Goal: Information Seeking & Learning: Learn about a topic

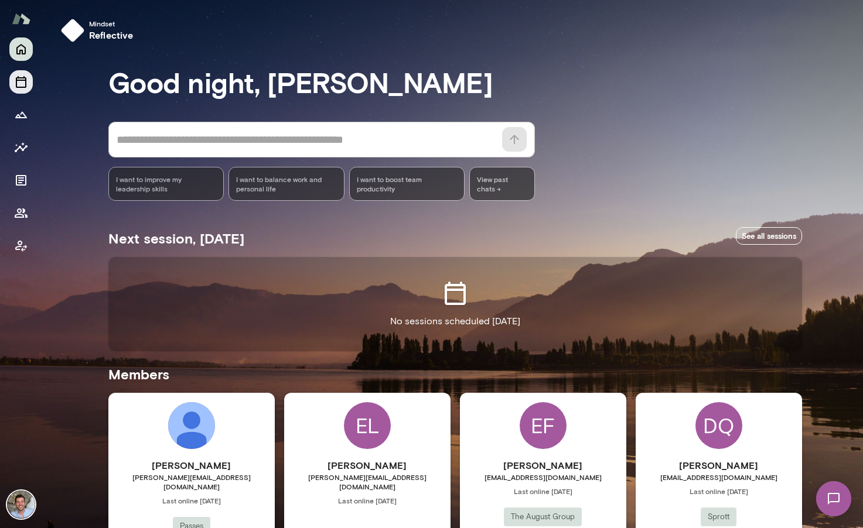
click at [19, 85] on icon "Sessions" at bounding box center [21, 82] width 14 height 14
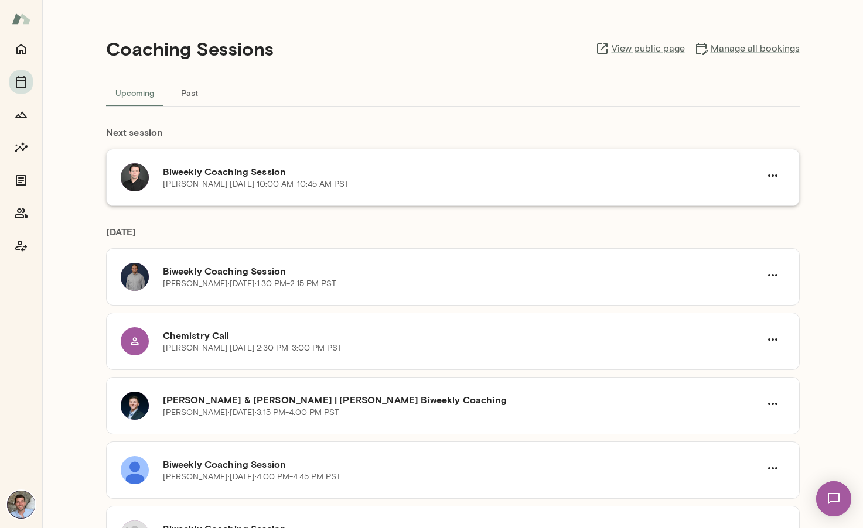
click at [422, 193] on div "Biweekly Coaching Session [PERSON_NAME][DATE] · 10:00 AM-10:45 AM PST" at bounding box center [453, 177] width 694 height 57
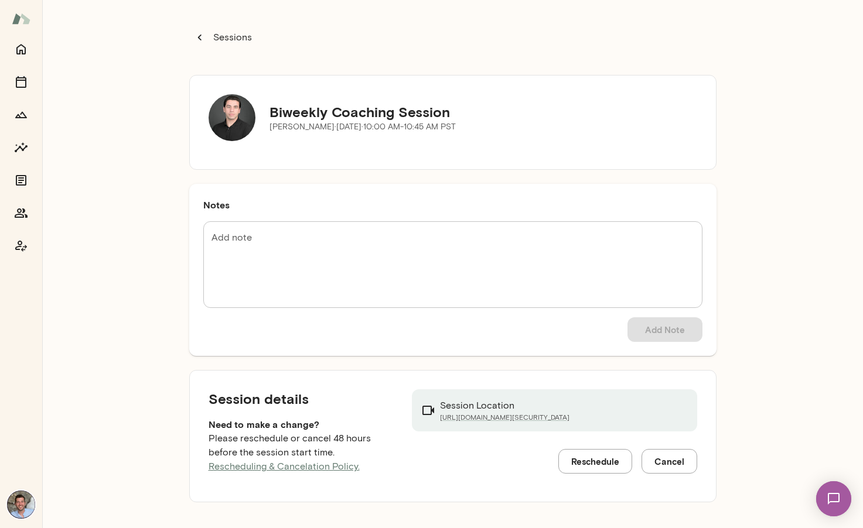
click at [231, 39] on p "Sessions" at bounding box center [231, 37] width 41 height 14
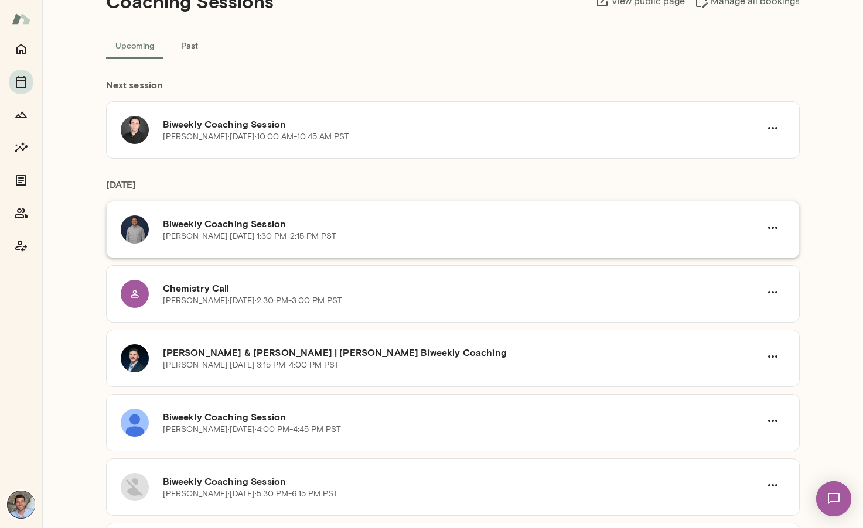
scroll to position [43, 0]
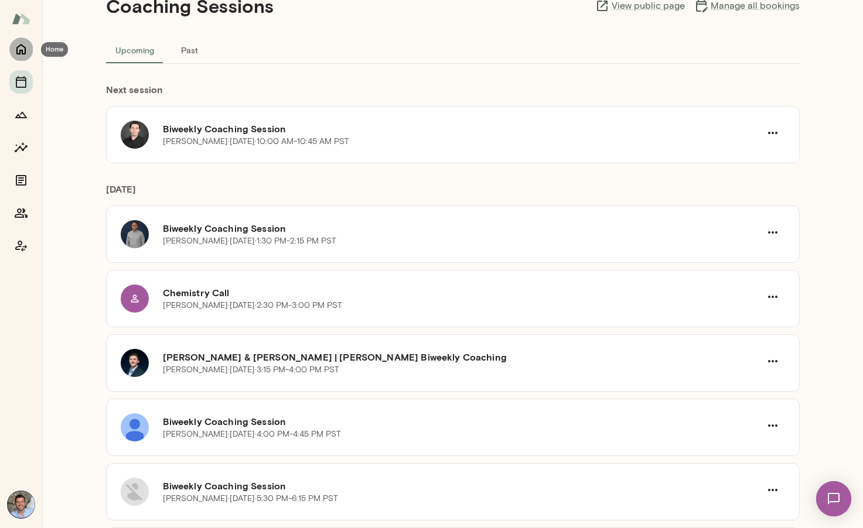
click at [18, 56] on button "Home" at bounding box center [20, 48] width 23 height 23
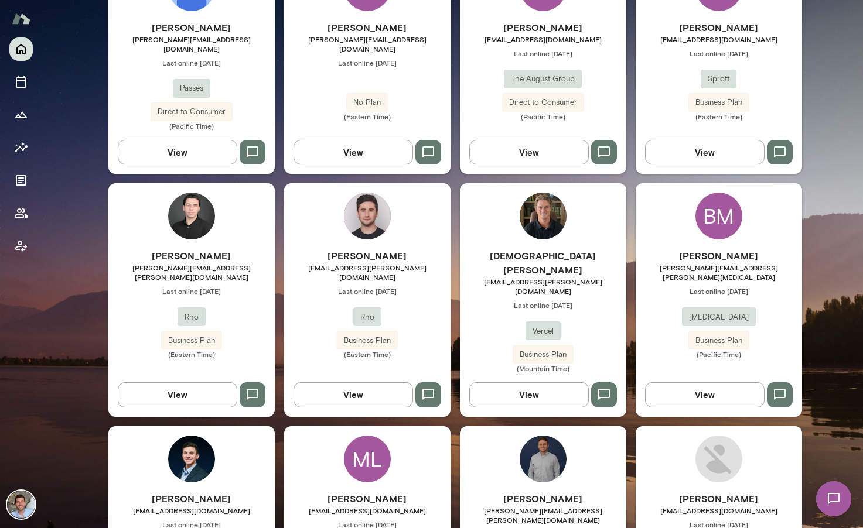
scroll to position [441, 0]
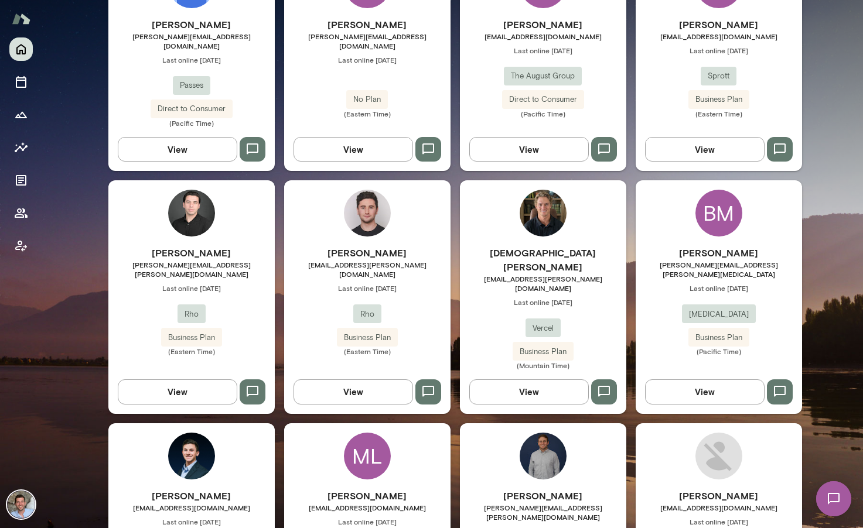
click at [239, 246] on h6 "[PERSON_NAME]" at bounding box center [191, 253] width 166 height 14
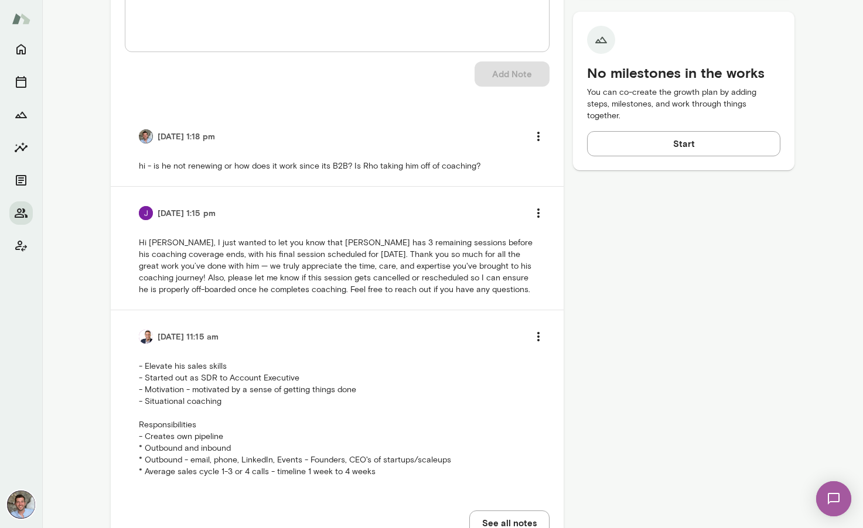
scroll to position [517, 0]
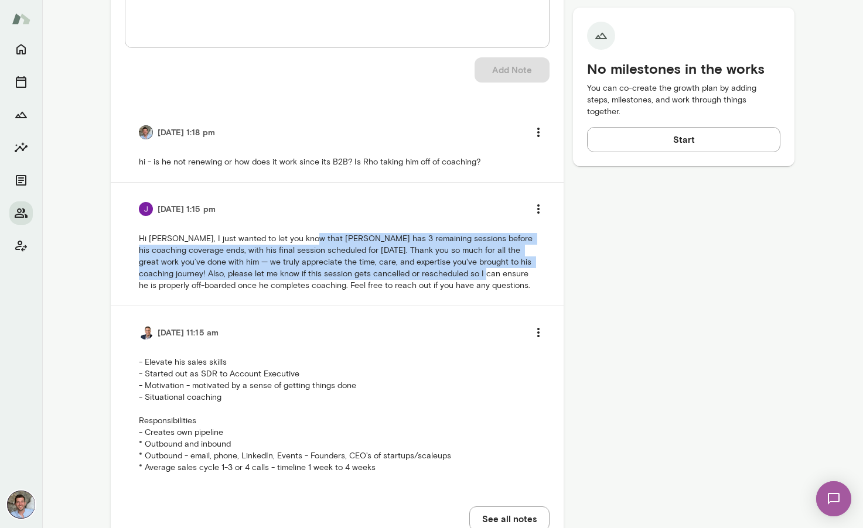
drag, startPoint x: 299, startPoint y: 235, endPoint x: 445, endPoint y: 278, distance: 151.5
click at [445, 278] on p "Hi [PERSON_NAME], I just wanted to let you know that [PERSON_NAME] has 3 remain…" at bounding box center [337, 262] width 397 height 59
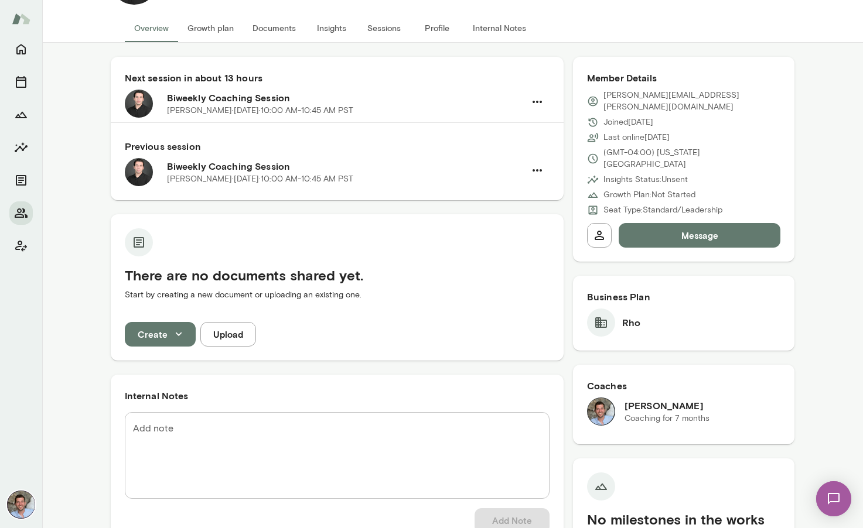
scroll to position [0, 0]
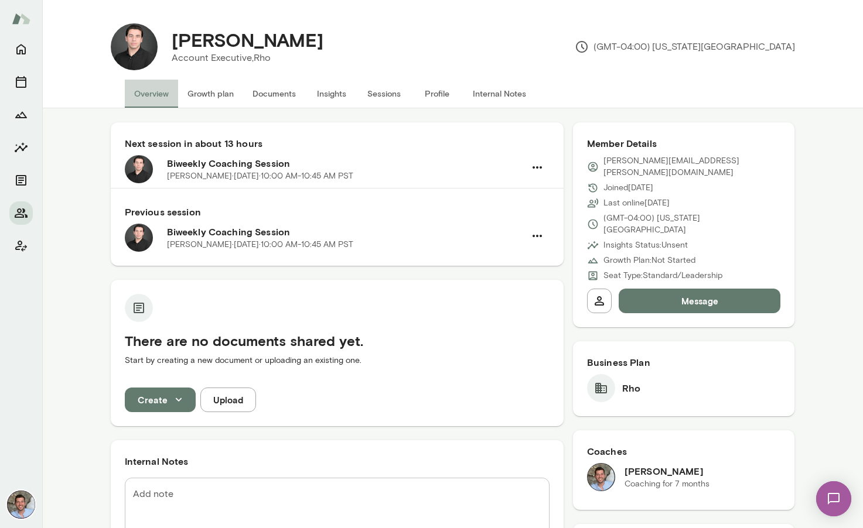
click at [144, 98] on button "Overview" at bounding box center [151, 94] width 53 height 28
click at [29, 83] on button "Sessions" at bounding box center [20, 81] width 23 height 23
click at [23, 214] on icon "Members" at bounding box center [21, 213] width 14 height 14
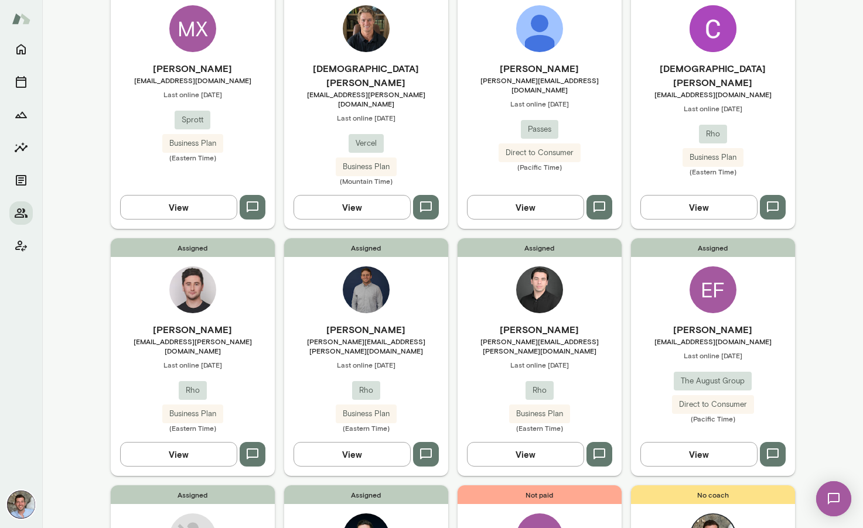
scroll to position [374, 0]
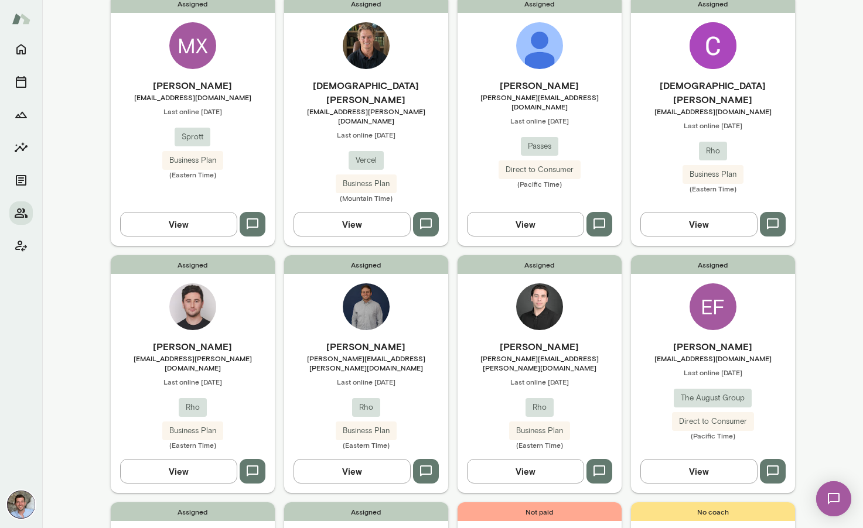
click at [431, 340] on h6 "[PERSON_NAME]" at bounding box center [366, 347] width 164 height 14
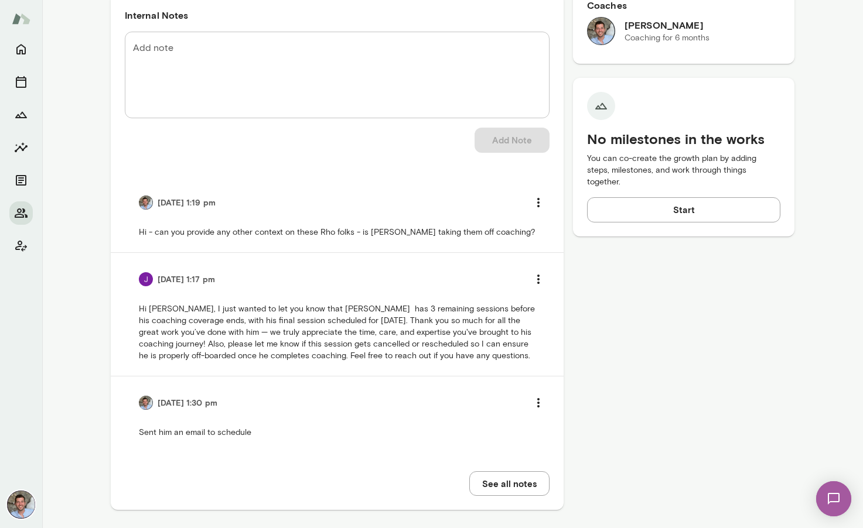
scroll to position [454, 0]
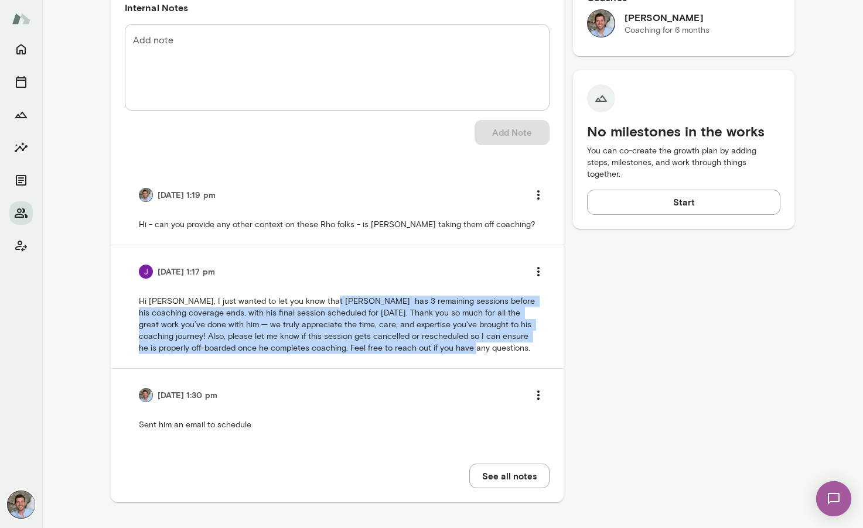
drag, startPoint x: 318, startPoint y: 301, endPoint x: 425, endPoint y: 360, distance: 122.5
click at [424, 360] on li "[DATE] 1:17 pm Hi [PERSON_NAME], I just wanted to let you know that [PERSON_NAM…" at bounding box center [337, 306] width 425 height 123
click at [425, 360] on li "[DATE] 1:17 pm Hi [PERSON_NAME], I just wanted to let you know that [PERSON_NAM…" at bounding box center [337, 306] width 425 height 123
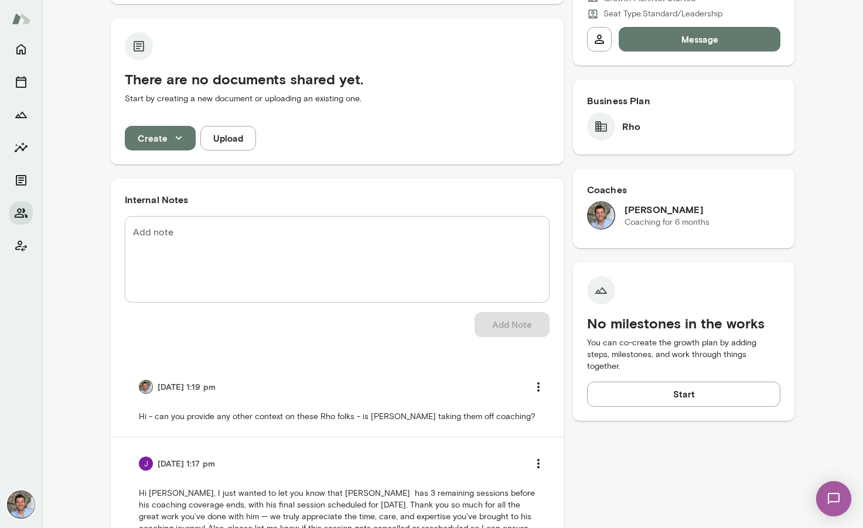
scroll to position [260, 0]
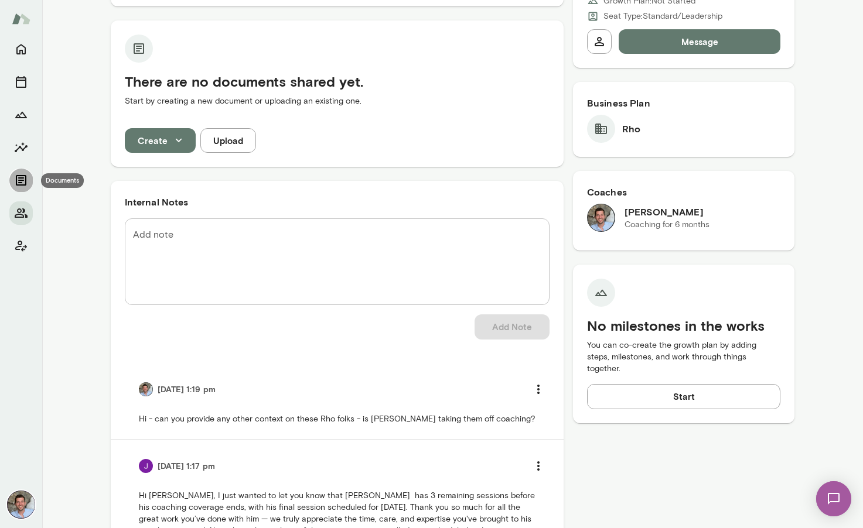
click at [21, 186] on icon "Documents" at bounding box center [21, 180] width 14 height 14
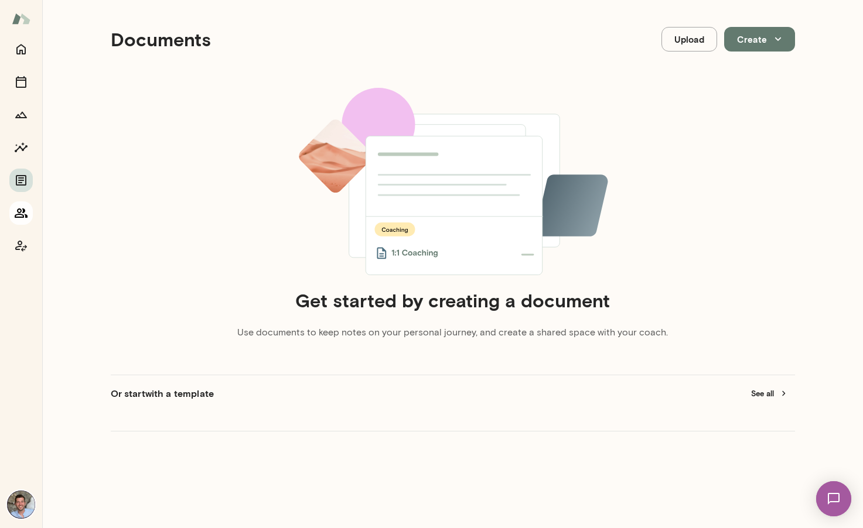
click at [21, 214] on icon "Members" at bounding box center [21, 213] width 13 height 9
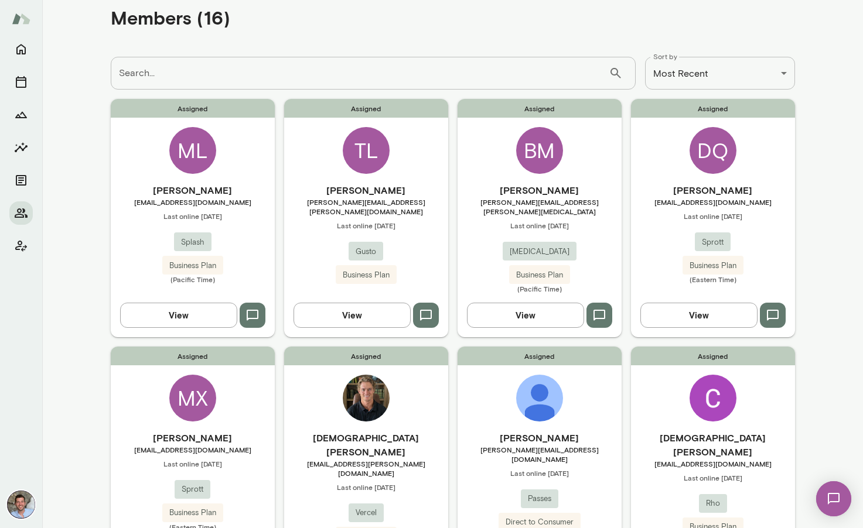
scroll to position [46, 0]
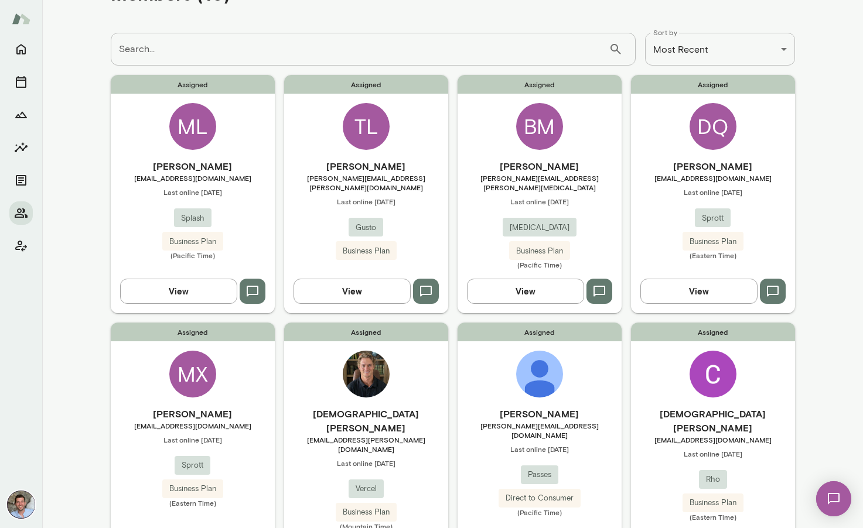
click at [204, 163] on h6 "[PERSON_NAME]" at bounding box center [193, 166] width 164 height 14
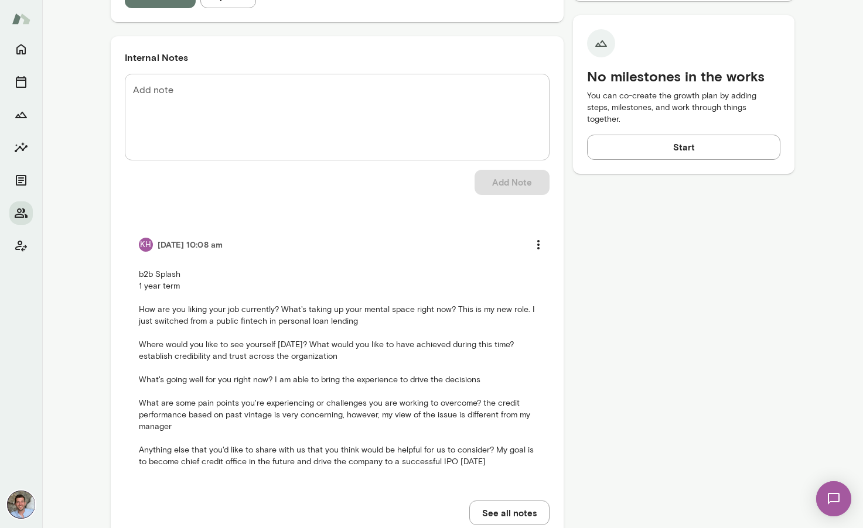
scroll to position [526, 0]
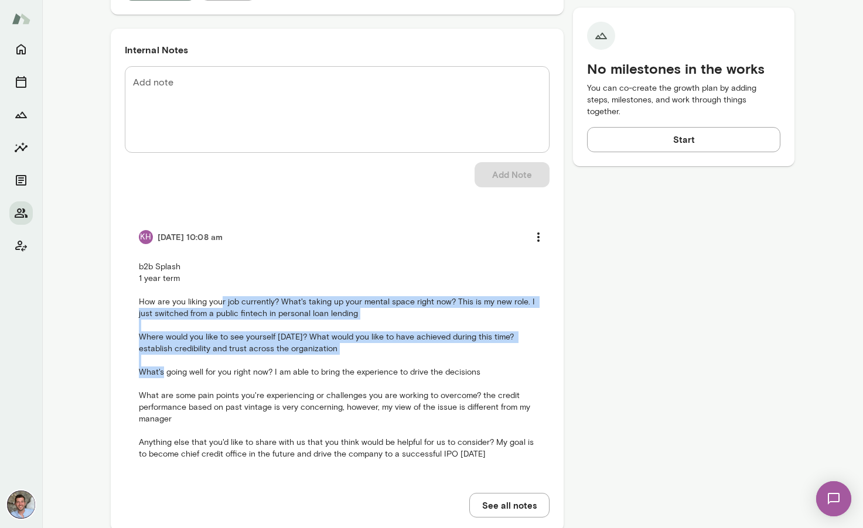
drag, startPoint x: 222, startPoint y: 274, endPoint x: 350, endPoint y: 350, distance: 149.5
click at [349, 348] on p "b2b Splash 1 year term How are you liking your job currently? What's taking up …" at bounding box center [337, 360] width 397 height 199
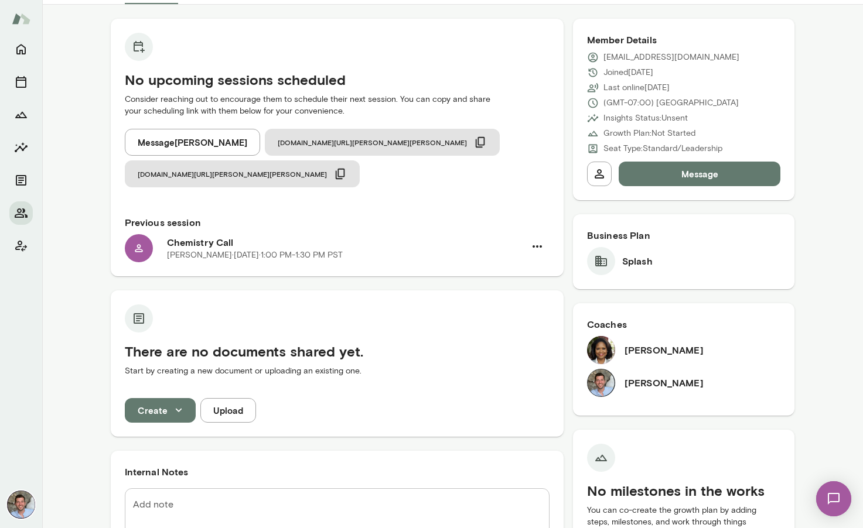
scroll to position [0, 0]
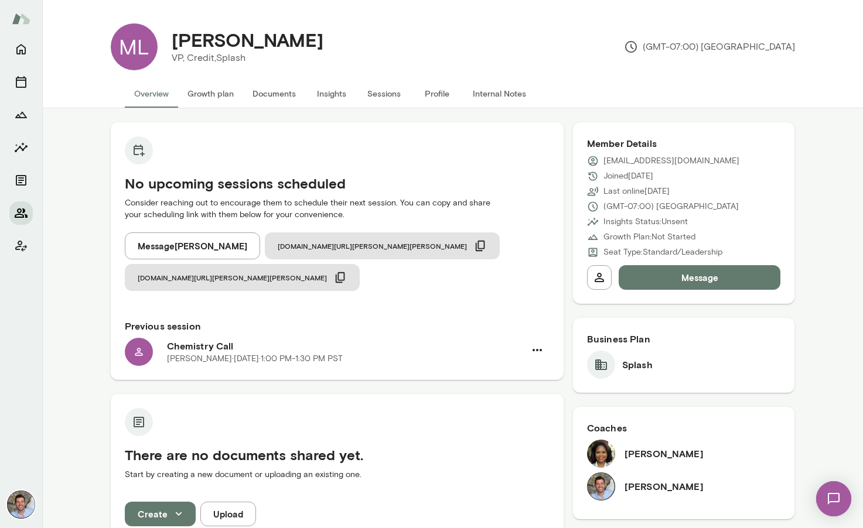
click at [21, 209] on icon "Members" at bounding box center [21, 213] width 14 height 14
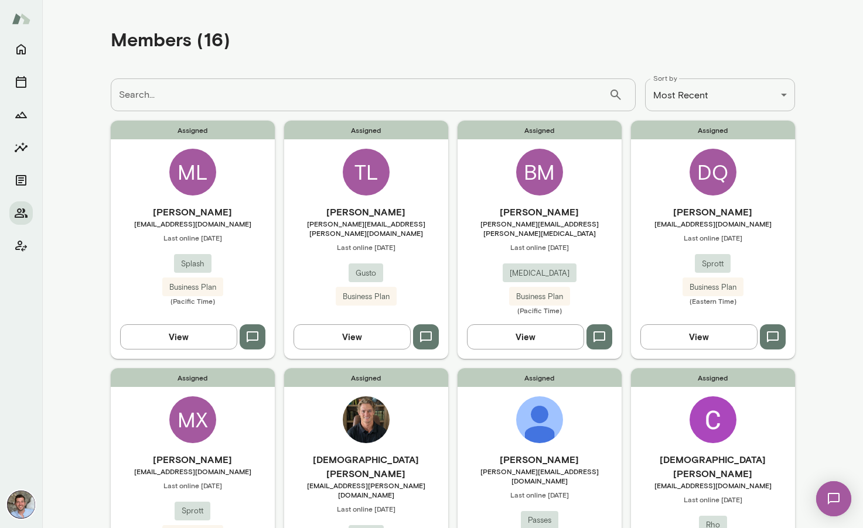
click at [398, 216] on h6 "[PERSON_NAME]" at bounding box center [366, 212] width 164 height 14
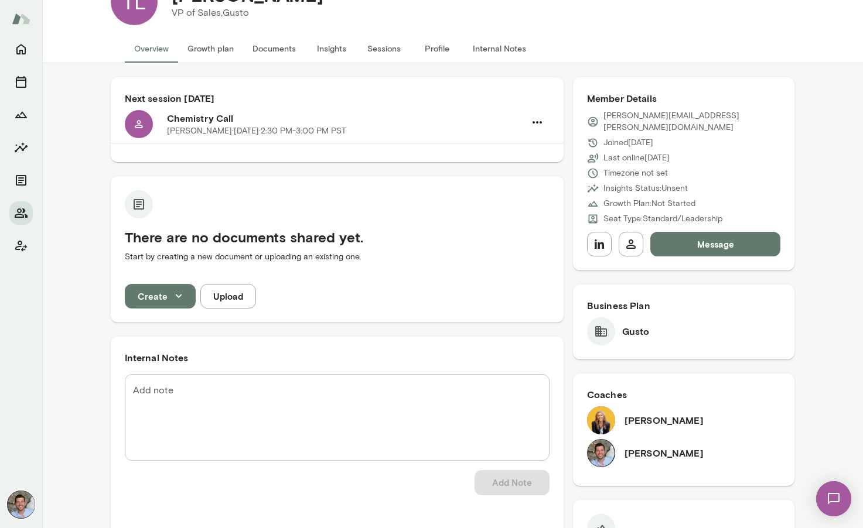
scroll to position [35, 0]
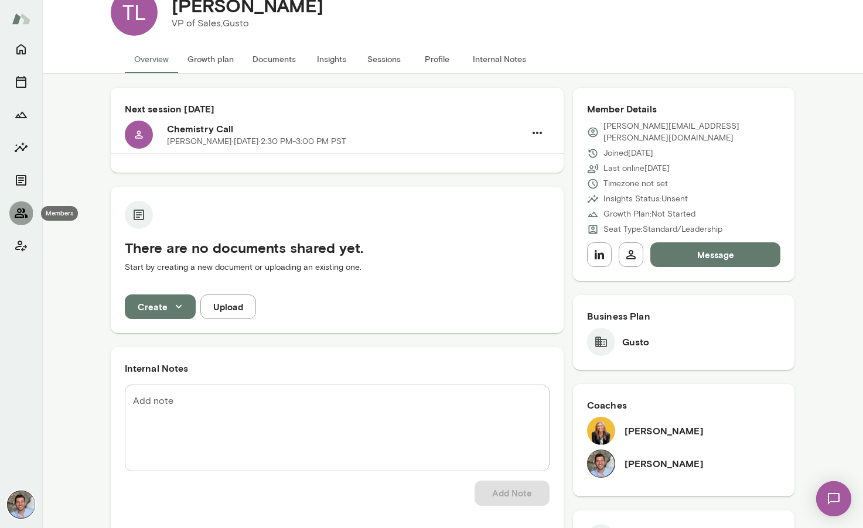
click at [21, 210] on icon "Members" at bounding box center [21, 213] width 13 height 9
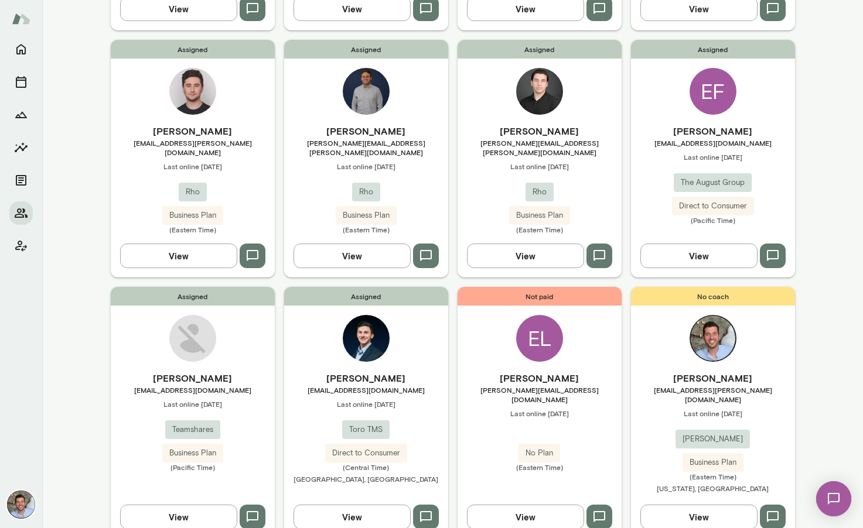
scroll to position [591, 0]
